Goal: Task Accomplishment & Management: Manage account settings

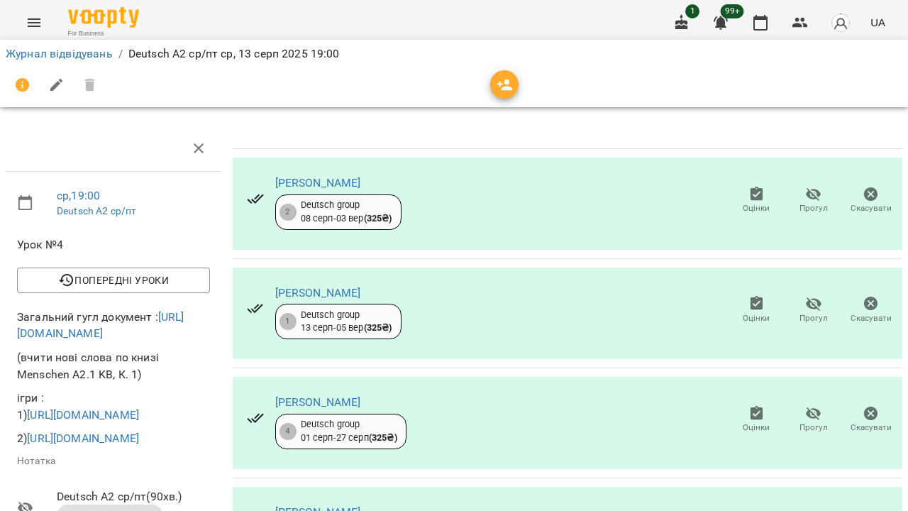
scroll to position [138, 0]
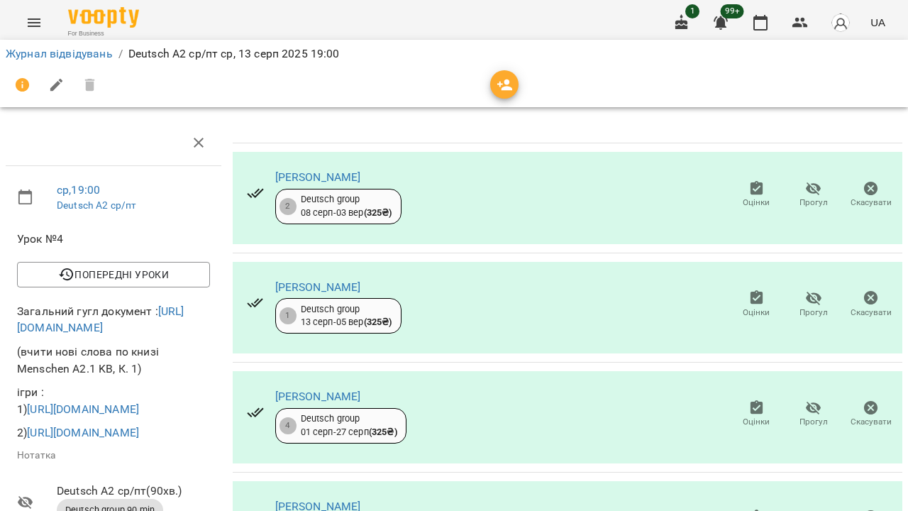
click at [31, 32] on button "Menu" at bounding box center [34, 23] width 34 height 34
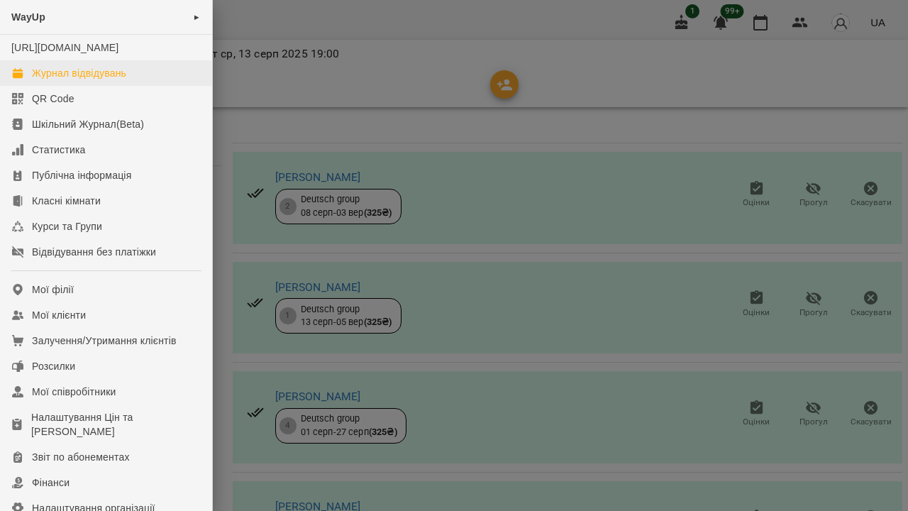
click at [57, 80] on div "Журнал відвідувань" at bounding box center [79, 73] width 94 height 14
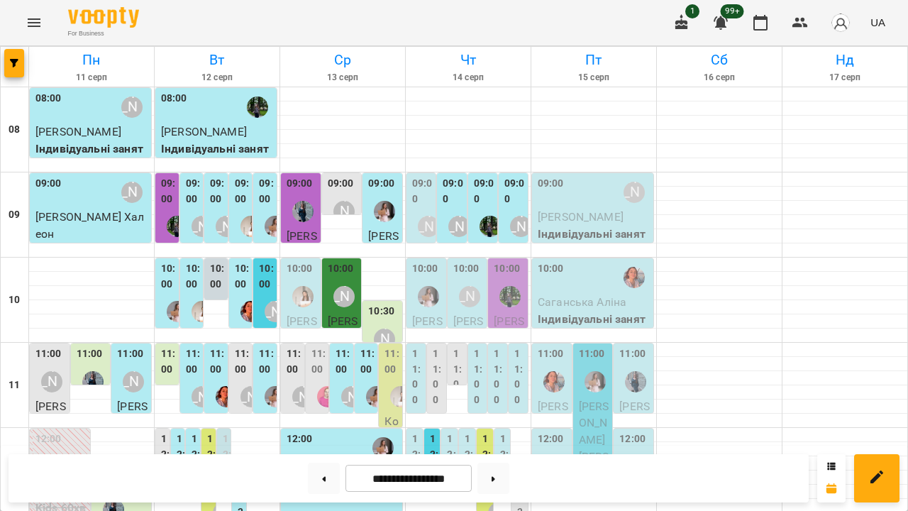
scroll to position [312, 0]
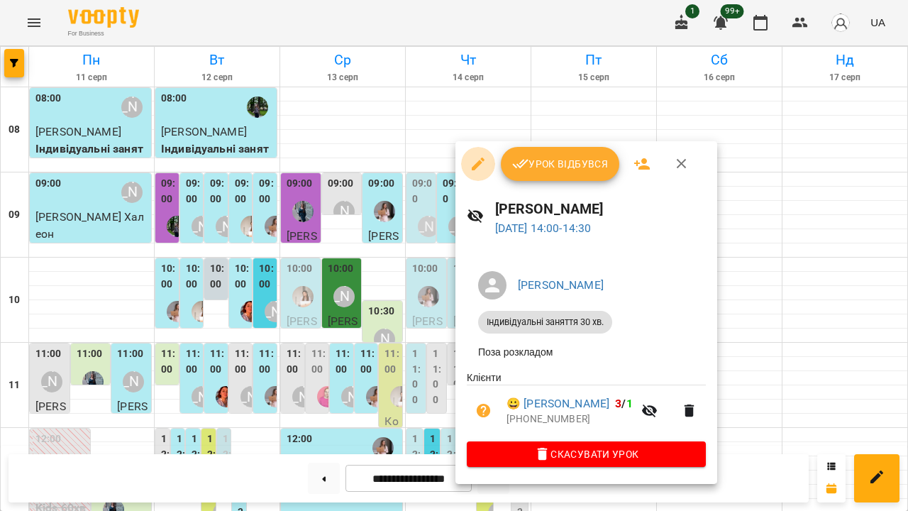
click at [473, 168] on icon "button" at bounding box center [478, 164] width 13 height 13
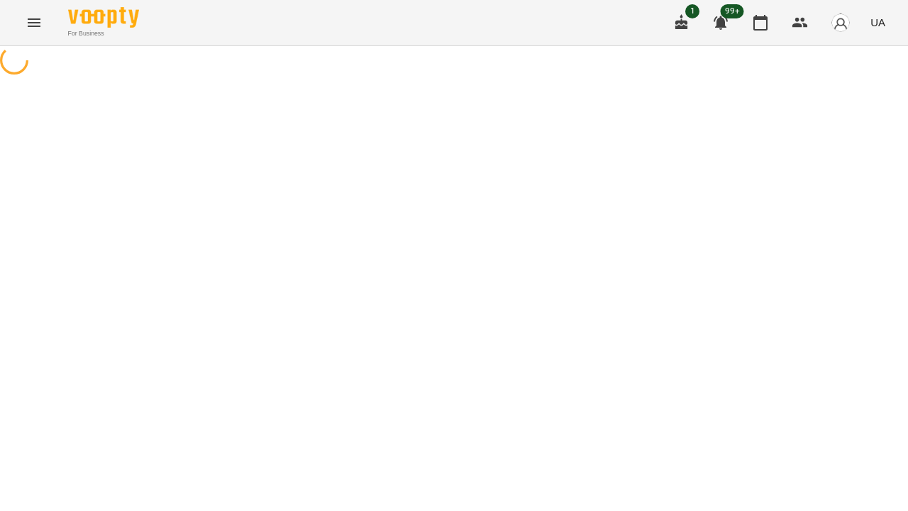
select select "**********"
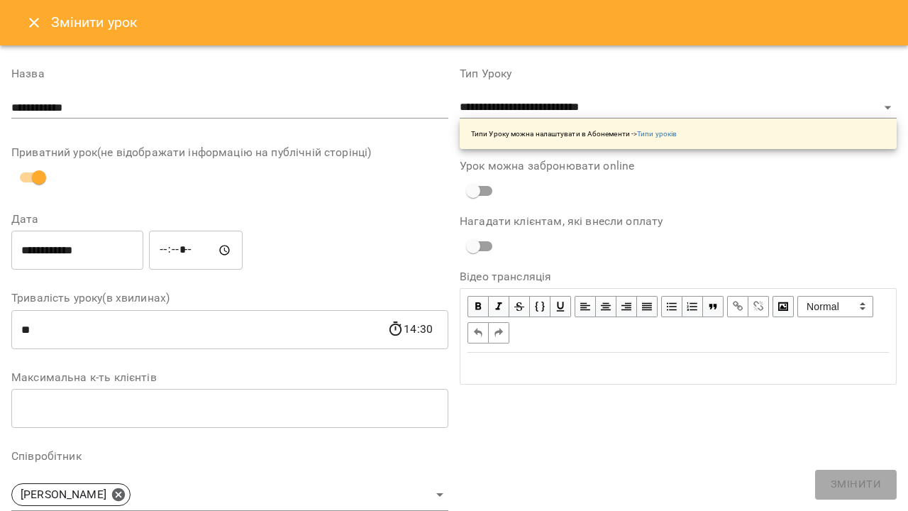
click at [125, 257] on input "**********" at bounding box center [77, 251] width 132 height 40
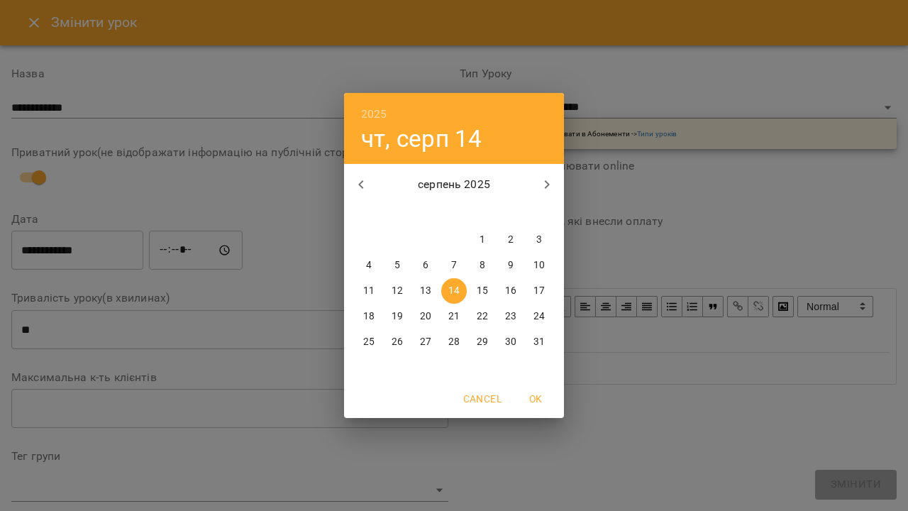
click at [482, 294] on p "15" at bounding box center [482, 291] width 11 height 14
type input "**********"
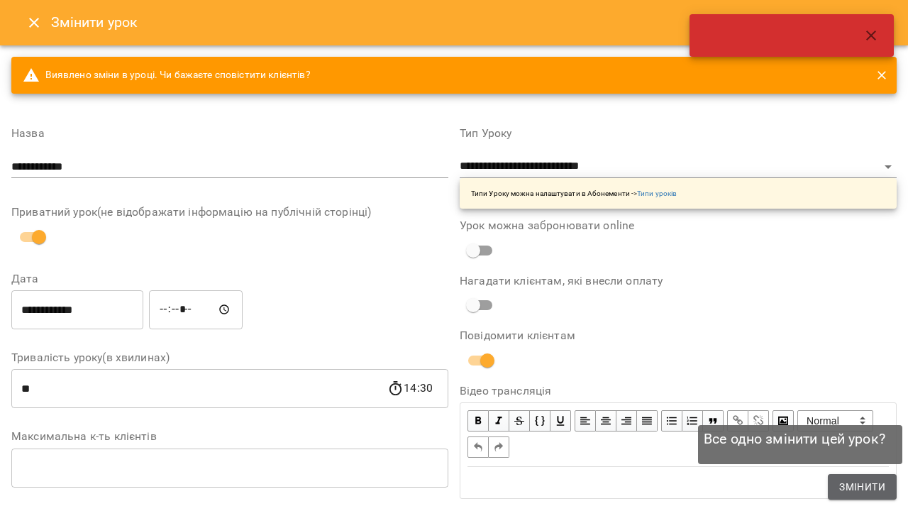
click at [871, 485] on span "Змінити" at bounding box center [863, 486] width 46 height 17
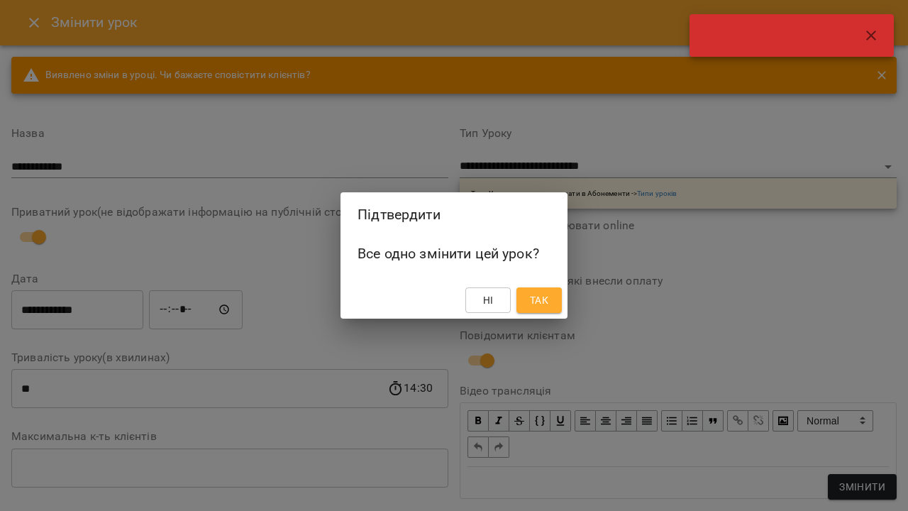
click at [529, 307] on span "Так" at bounding box center [539, 300] width 23 height 17
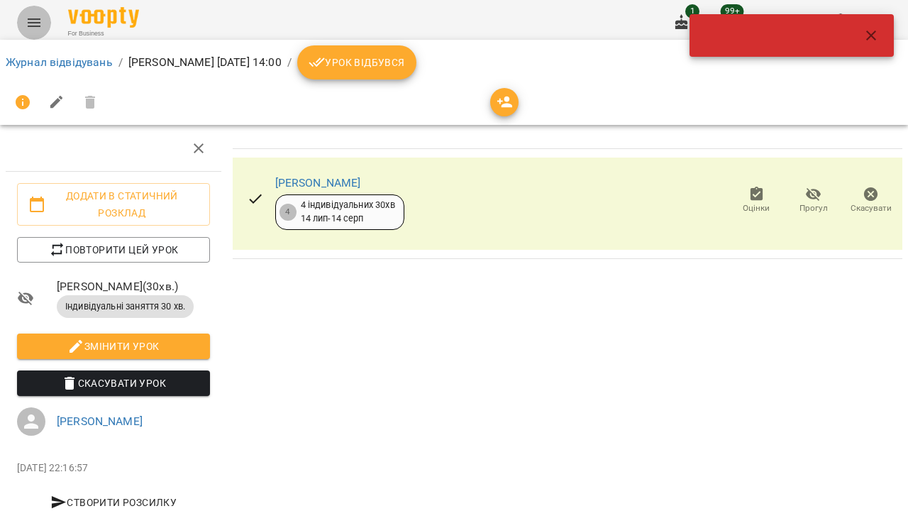
click at [31, 18] on icon "Menu" at bounding box center [34, 22] width 17 height 17
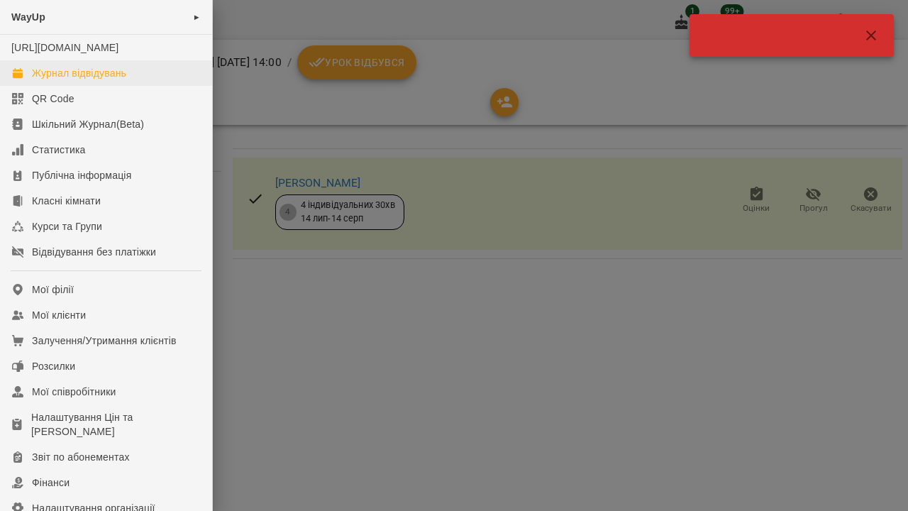
click at [55, 80] on div "Журнал відвідувань" at bounding box center [79, 73] width 94 height 14
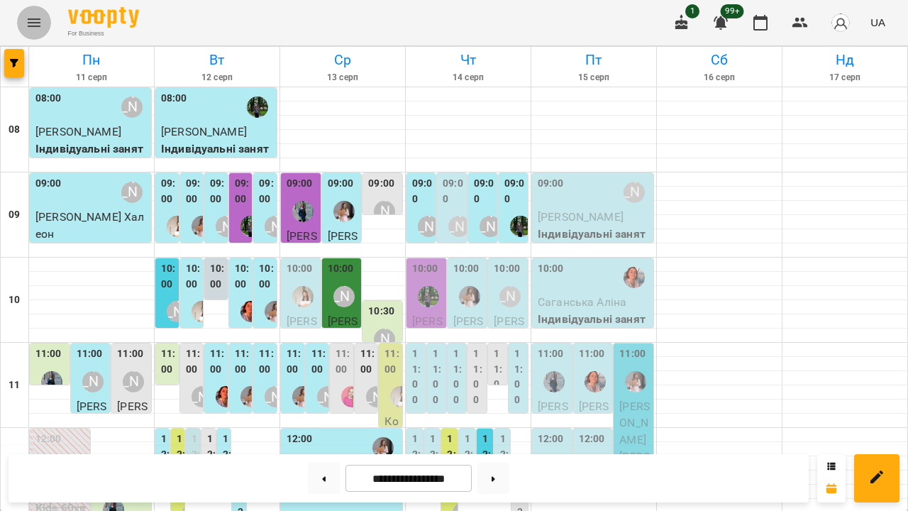
click at [32, 23] on icon "Menu" at bounding box center [34, 22] width 17 height 17
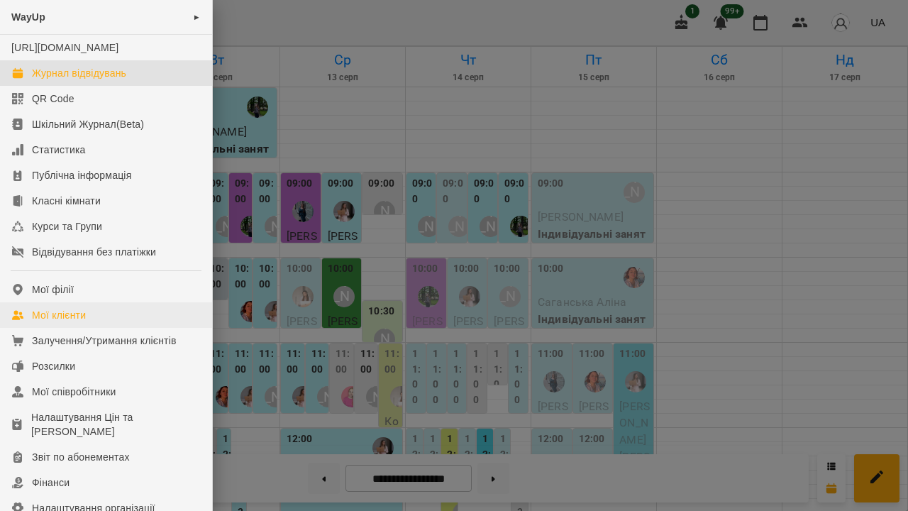
click at [60, 322] on div "Мої клієнти" at bounding box center [59, 315] width 54 height 14
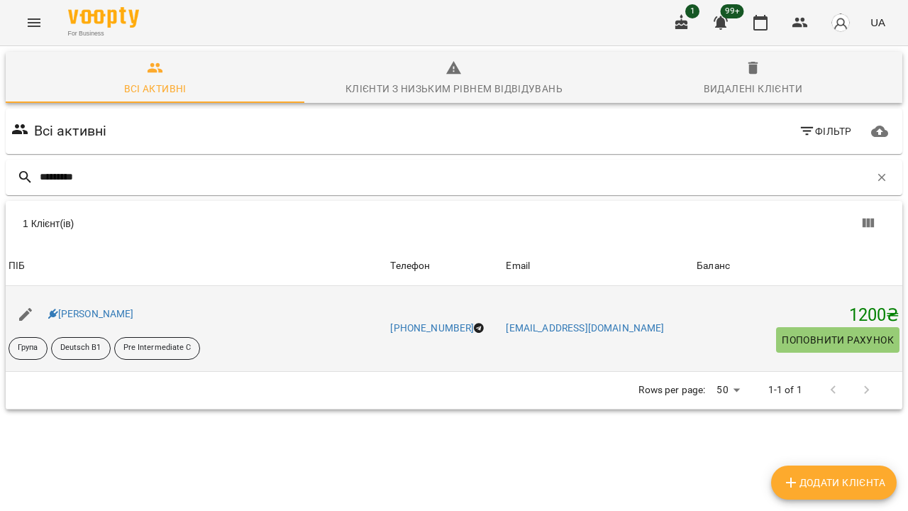
type input "*********"
click at [91, 324] on div "Юлія Черкасова" at bounding box center [91, 314] width 92 height 20
click at [89, 319] on link "Юлія Черкасова" at bounding box center [91, 313] width 86 height 11
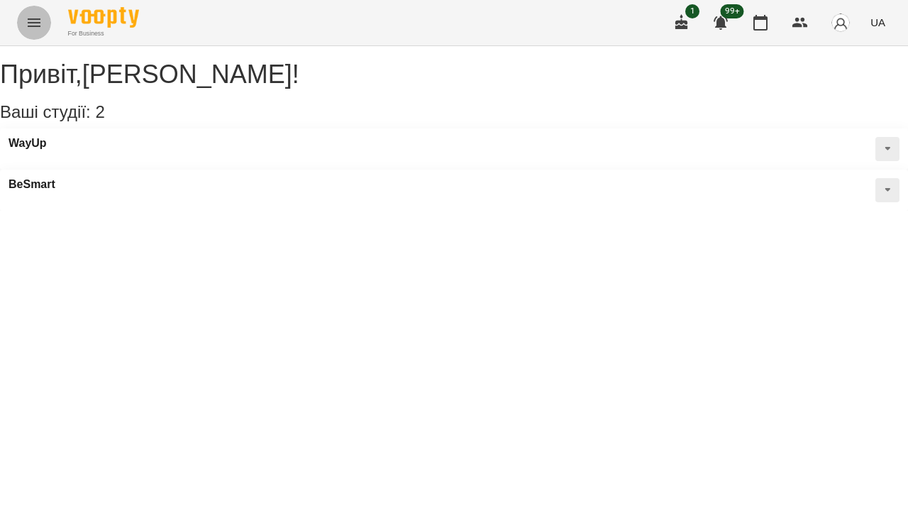
click at [39, 12] on button "Menu" at bounding box center [34, 23] width 34 height 34
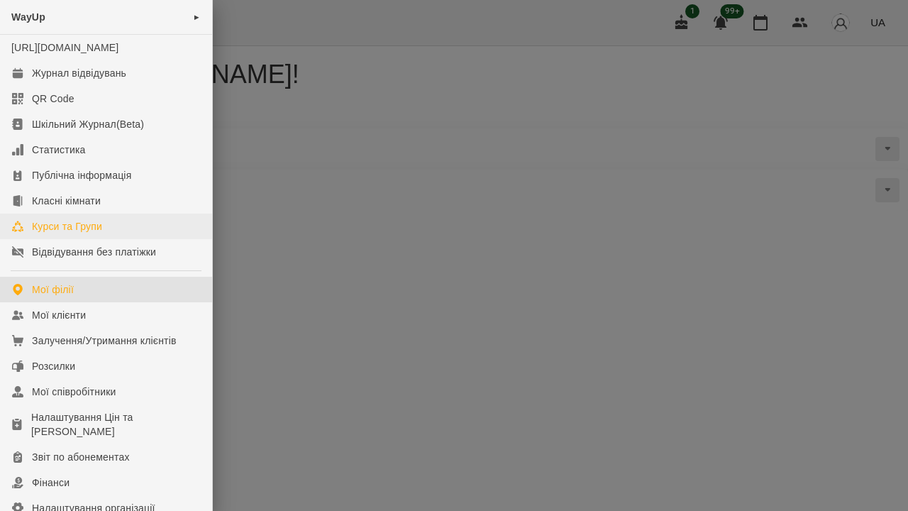
click at [60, 234] on div "Курси та Групи" at bounding box center [67, 226] width 70 height 14
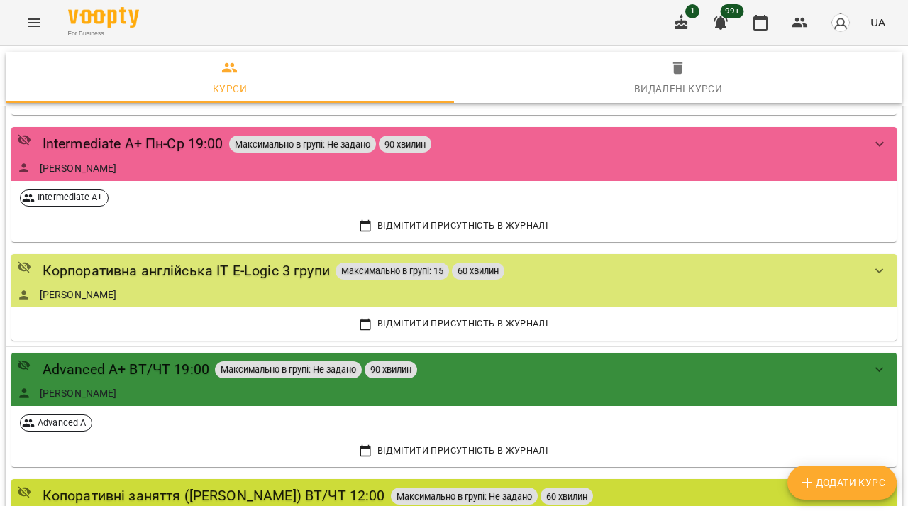
scroll to position [373, 0]
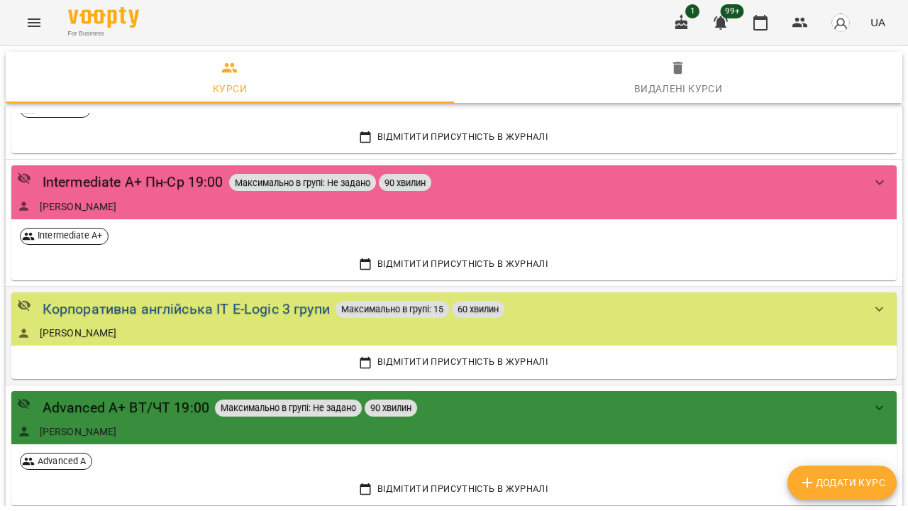
click at [210, 306] on div "Корпоративна англійська IT E-Logic 3 групи" at bounding box center [186, 309] width 287 height 22
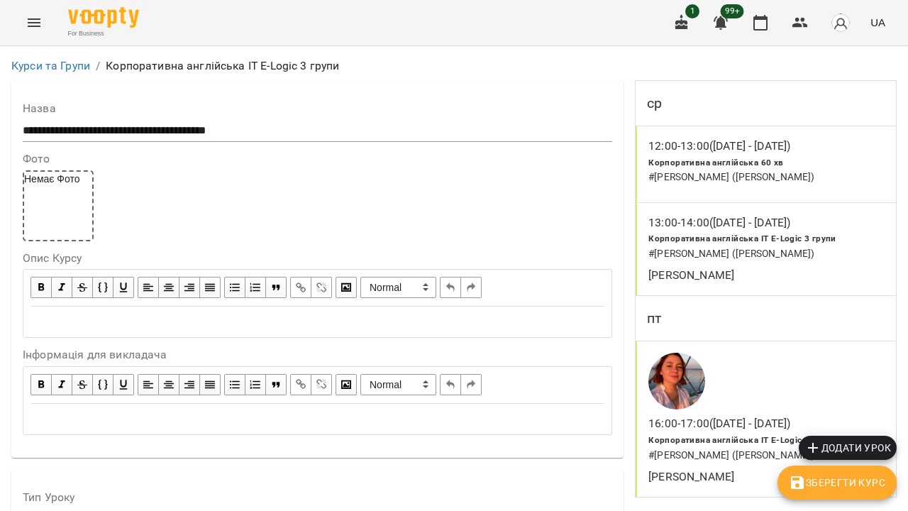
scroll to position [1156, 0]
